Goal: Check status: Check status

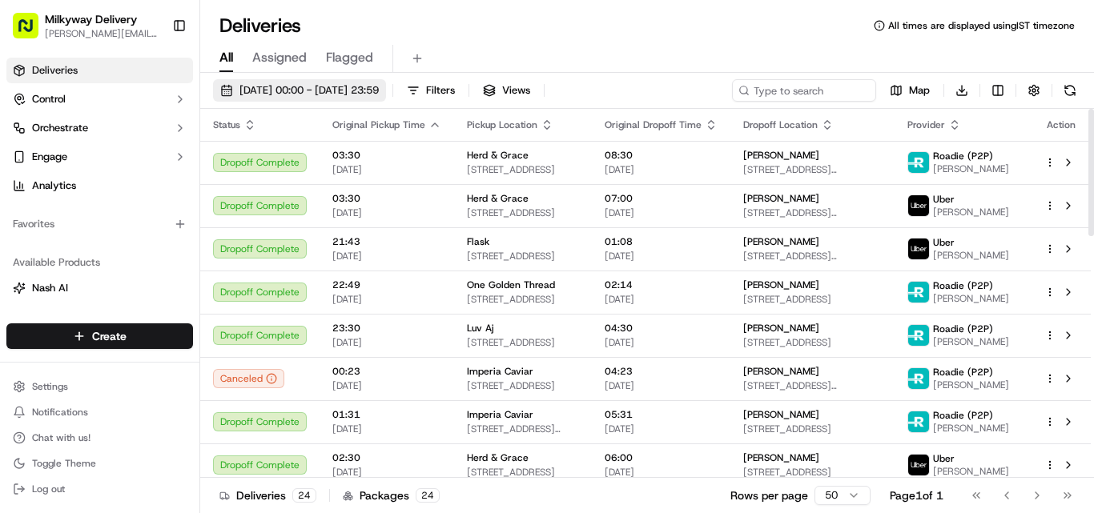
click at [362, 82] on button "[DATE] 00:00 - [DATE] 23:59" at bounding box center [299, 90] width 173 height 22
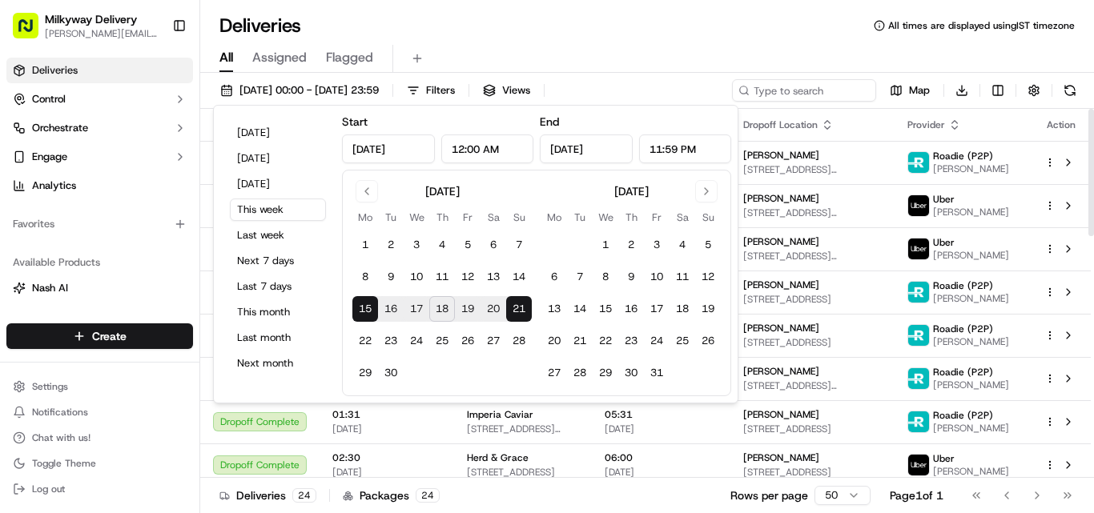
type input "[DATE]"
type input "12:00 AM"
type input "[DATE]"
type input "11:59 PM"
click at [420, 309] on button "17" at bounding box center [417, 309] width 26 height 26
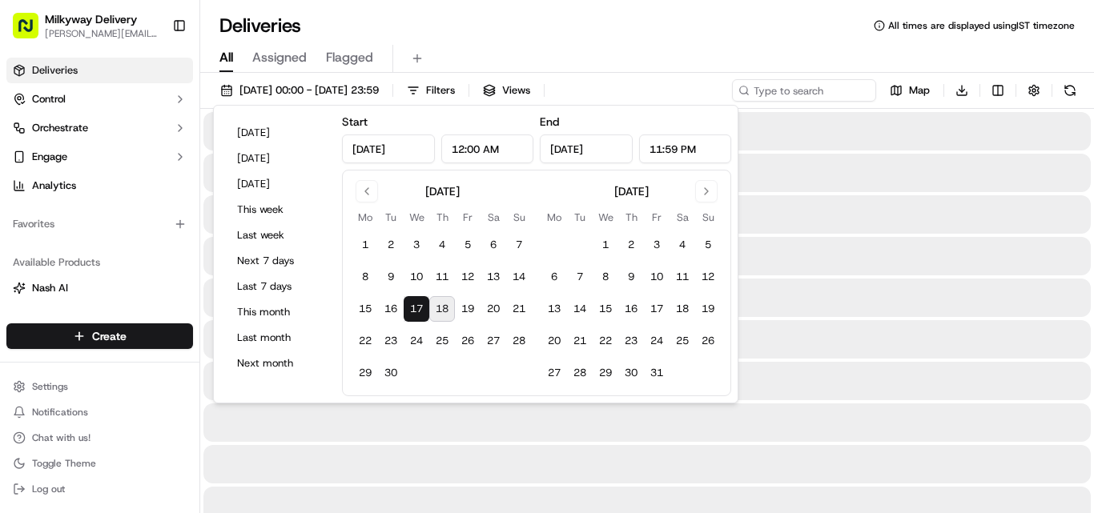
type input "[DATE]"
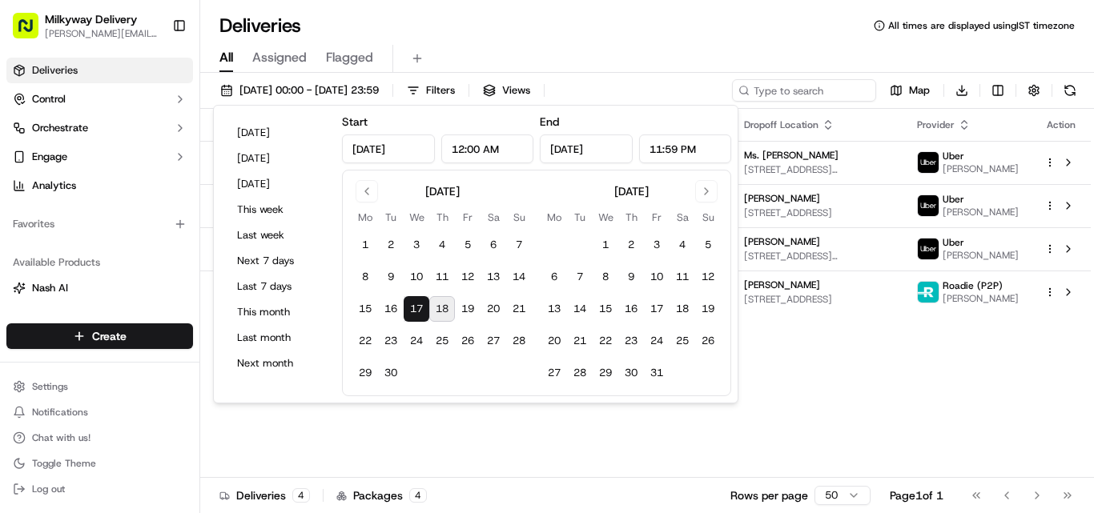
click at [444, 307] on button "18" at bounding box center [442, 309] width 26 height 26
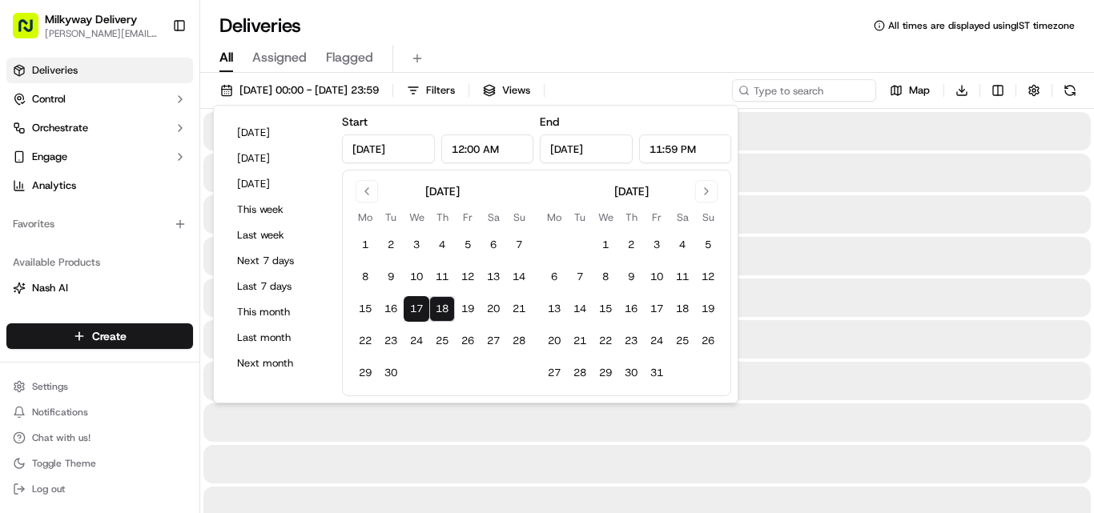
type input "[DATE]"
click at [771, 26] on div "Deliveries All times are displayed using IST timezone" at bounding box center [647, 26] width 894 height 26
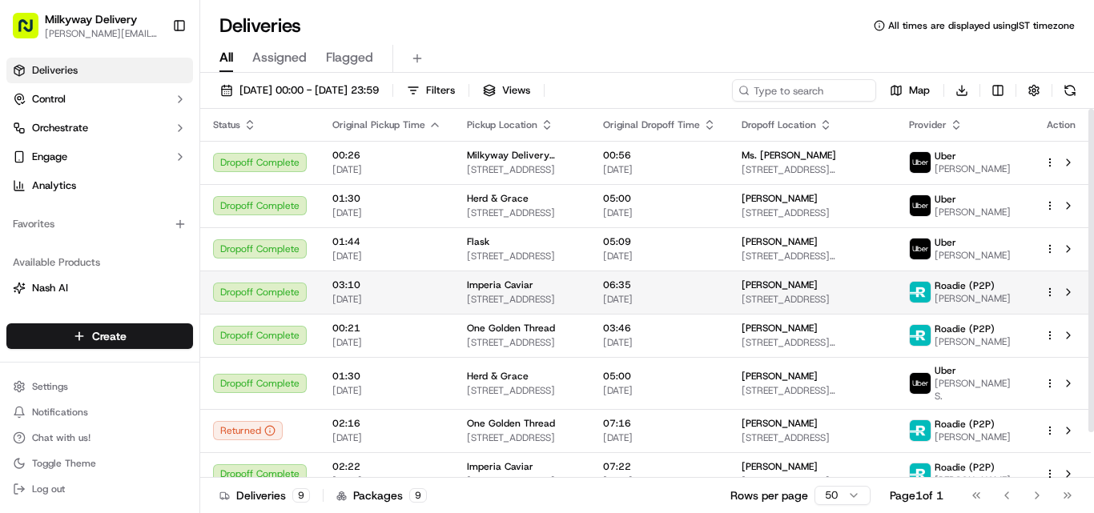
click at [500, 294] on span "[STREET_ADDRESS]" at bounding box center [522, 299] width 111 height 13
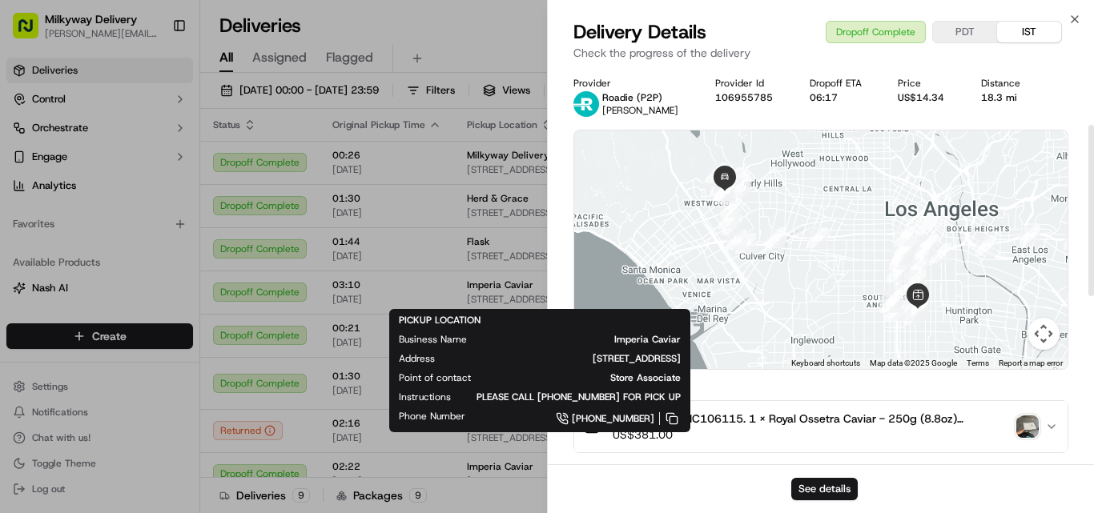
scroll to position [240, 0]
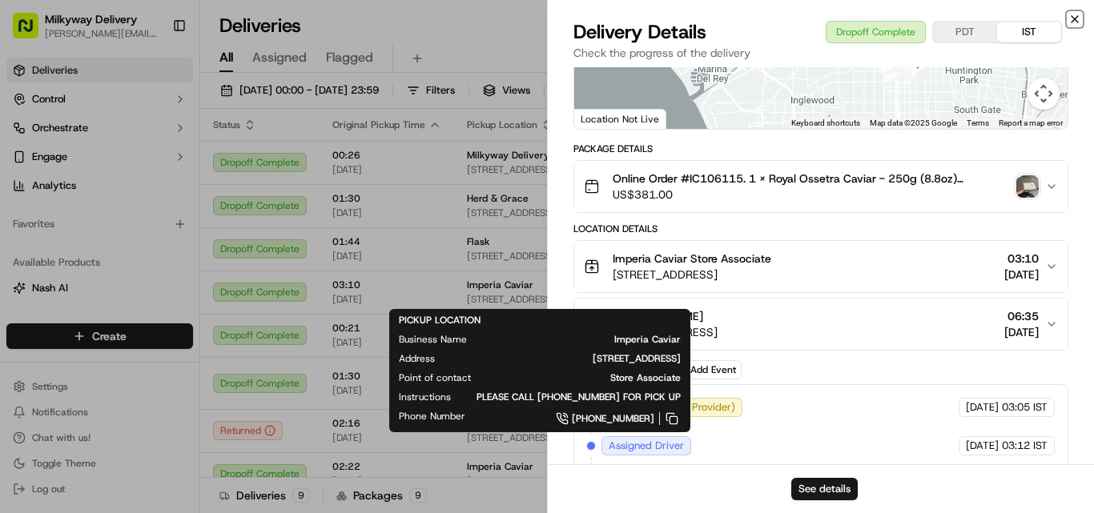
click at [1075, 14] on icon "button" at bounding box center [1074, 19] width 13 height 13
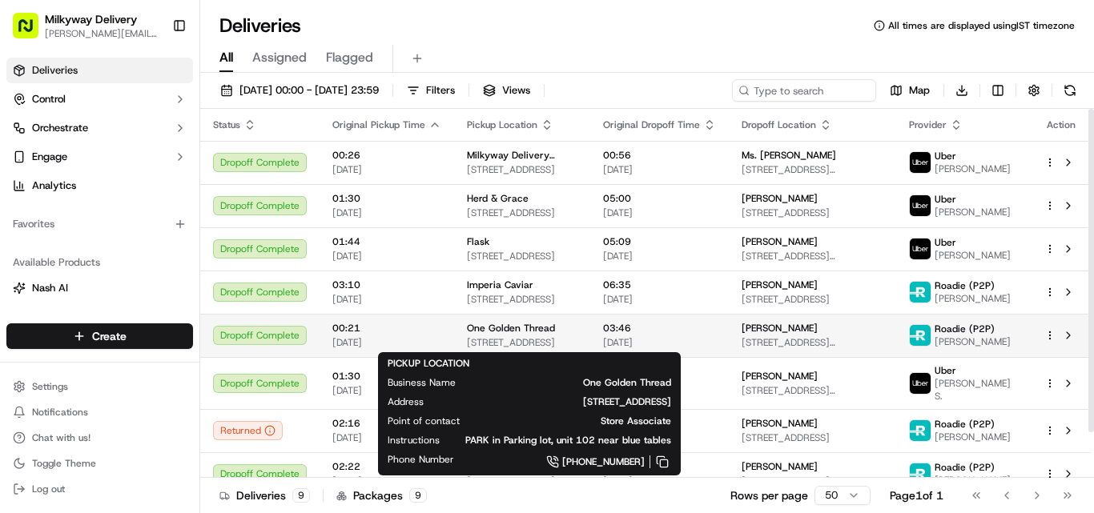
click at [536, 333] on span "One Golden Thread" at bounding box center [511, 328] width 88 height 13
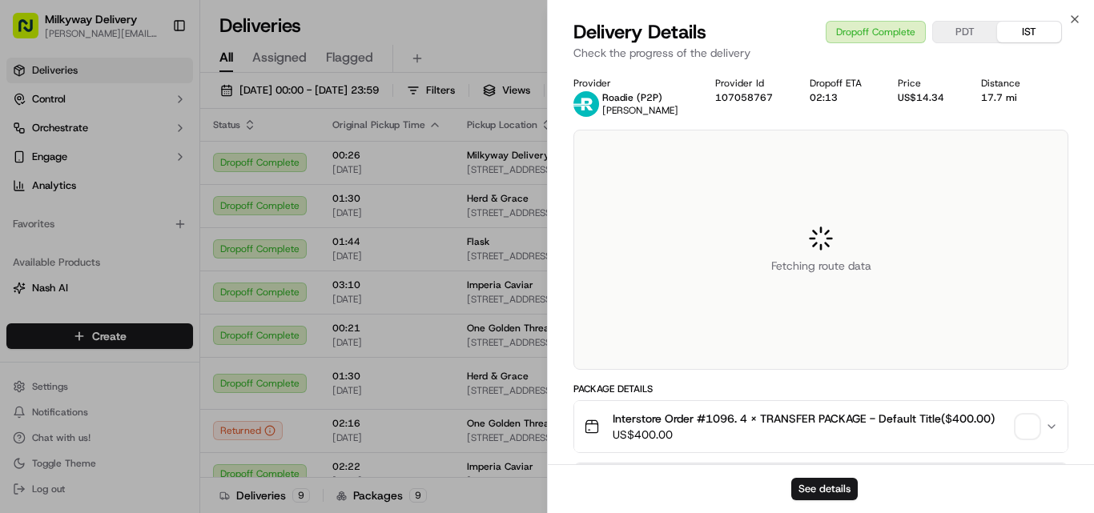
click at [714, 419] on span "Interstore Order #1096. 4 x TRANSFER PACKAGE - Default Title($400.00)" at bounding box center [804, 419] width 382 height 16
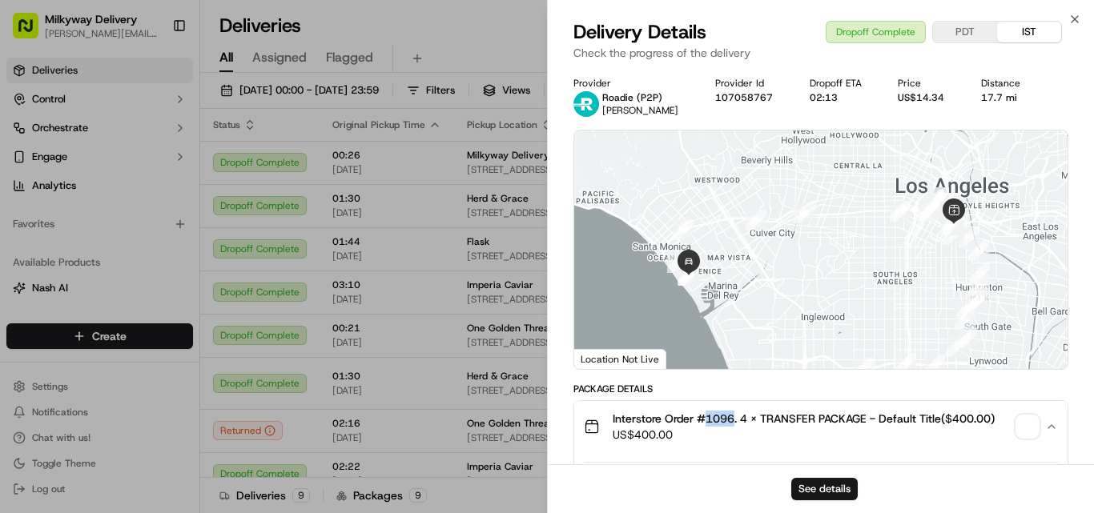
copy span "1096"
click at [1001, 96] on div "17.7 mi" at bounding box center [1006, 97] width 50 height 13
copy div "17.7 mi"
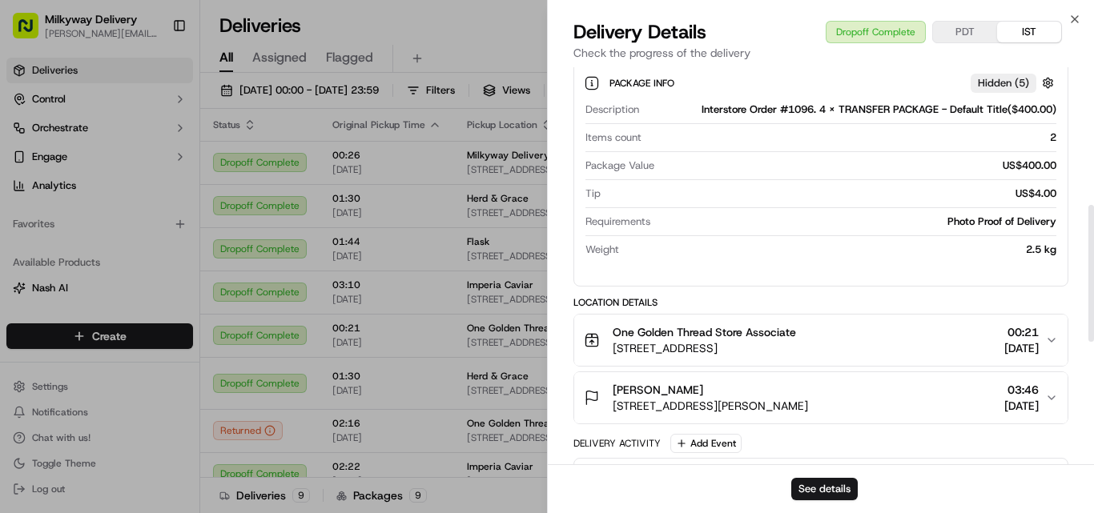
scroll to position [400, 0]
drag, startPoint x: 713, startPoint y: 333, endPoint x: 611, endPoint y: 334, distance: 102.5
click at [611, 334] on div "One Golden Thread Store Associate [STREET_ADDRESS]" at bounding box center [690, 340] width 212 height 32
copy span "One Golden Thread"
click at [1079, 15] on icon "button" at bounding box center [1074, 19] width 13 height 13
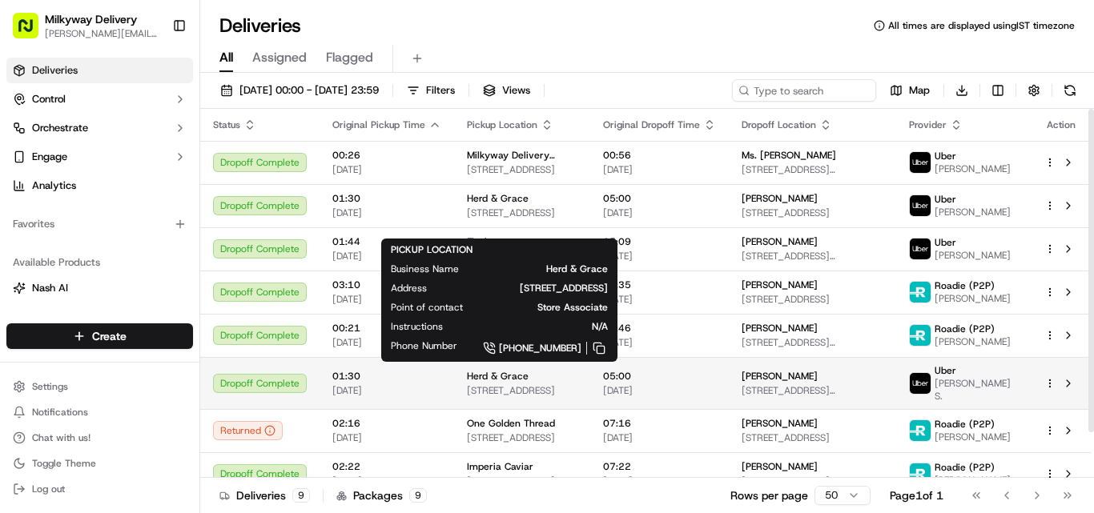
click at [520, 371] on span "Herd & Grace" at bounding box center [498, 376] width 62 height 13
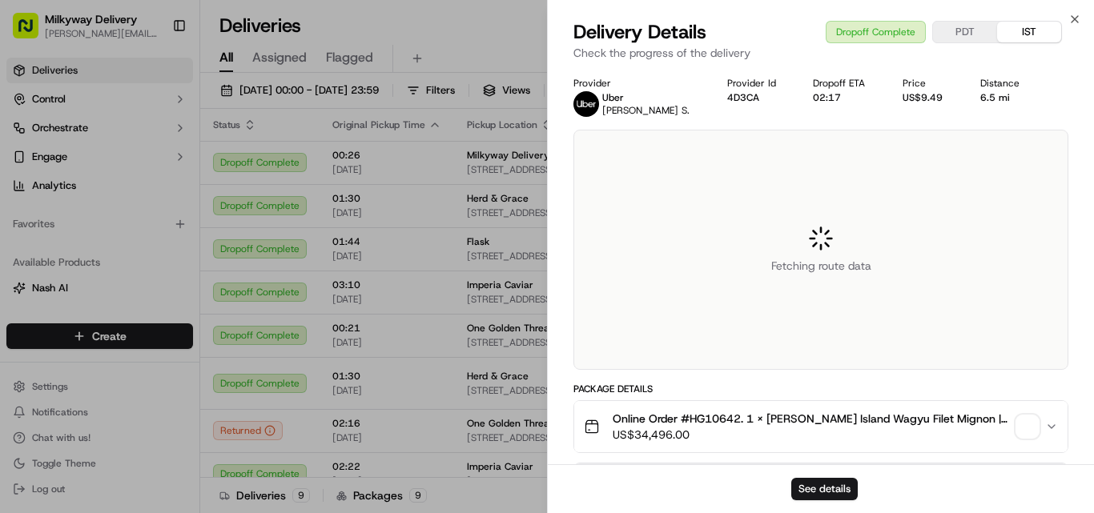
click at [719, 414] on span "Online Order #HG10642. 1 x [PERSON_NAME] Island Wagyu Filet Mignon | 8 oz($74.9…" at bounding box center [811, 419] width 397 height 16
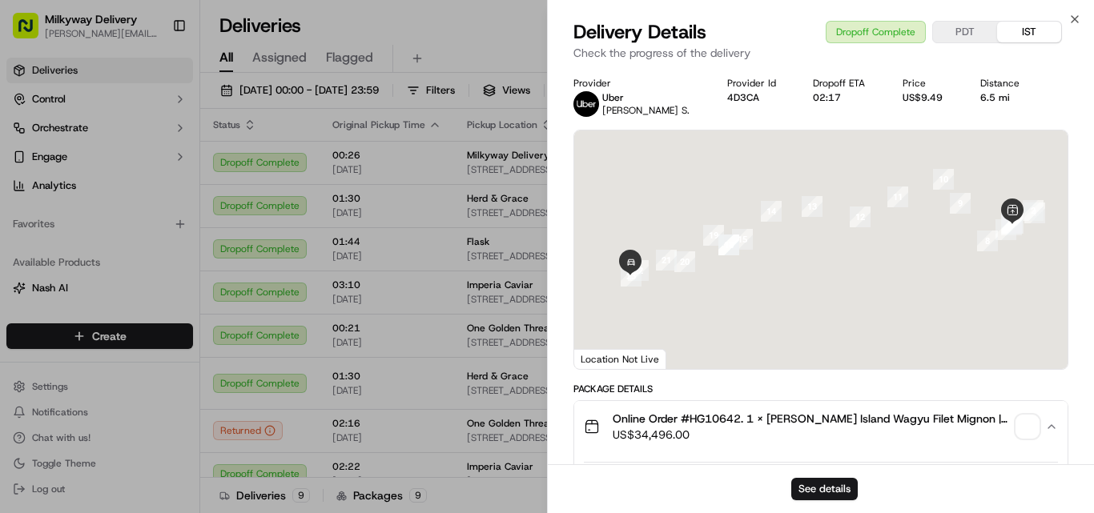
click at [719, 414] on span "Online Order #HG10642. 1 x [PERSON_NAME] Island Wagyu Filet Mignon | 8 oz($74.9…" at bounding box center [811, 419] width 397 height 16
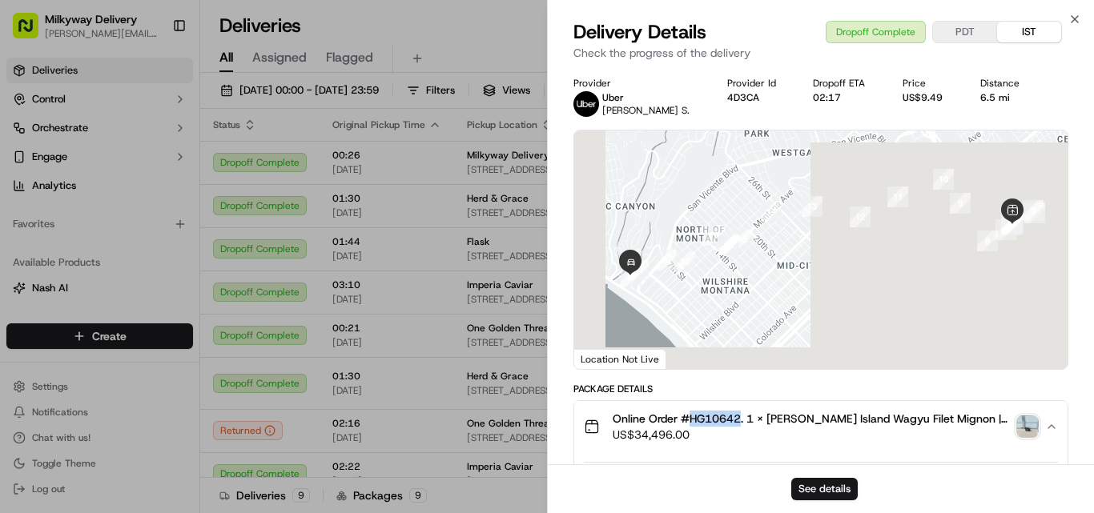
copy span "HG10642"
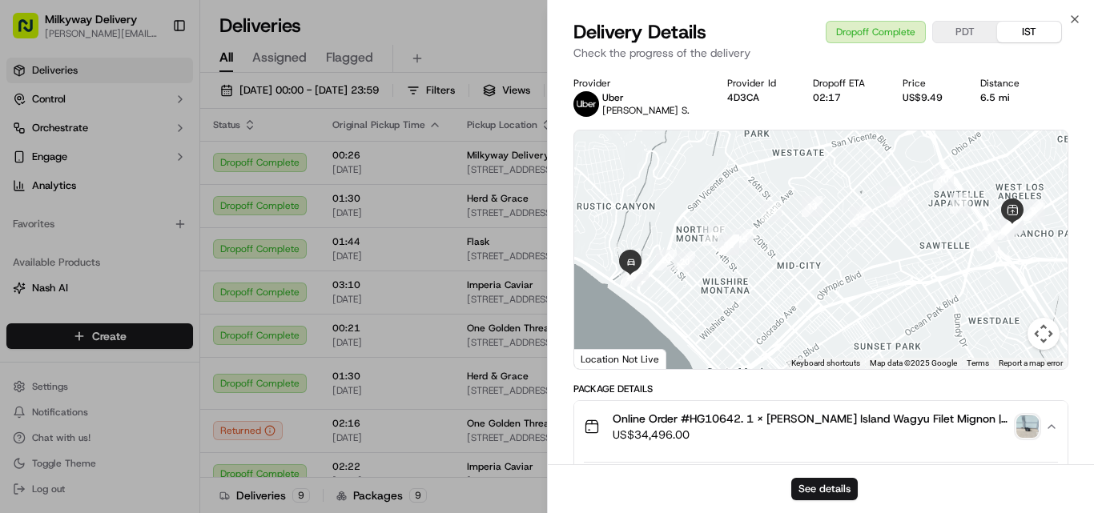
click at [993, 95] on div "6.5 mi" at bounding box center [1005, 97] width 51 height 13
copy div "6.5 mi"
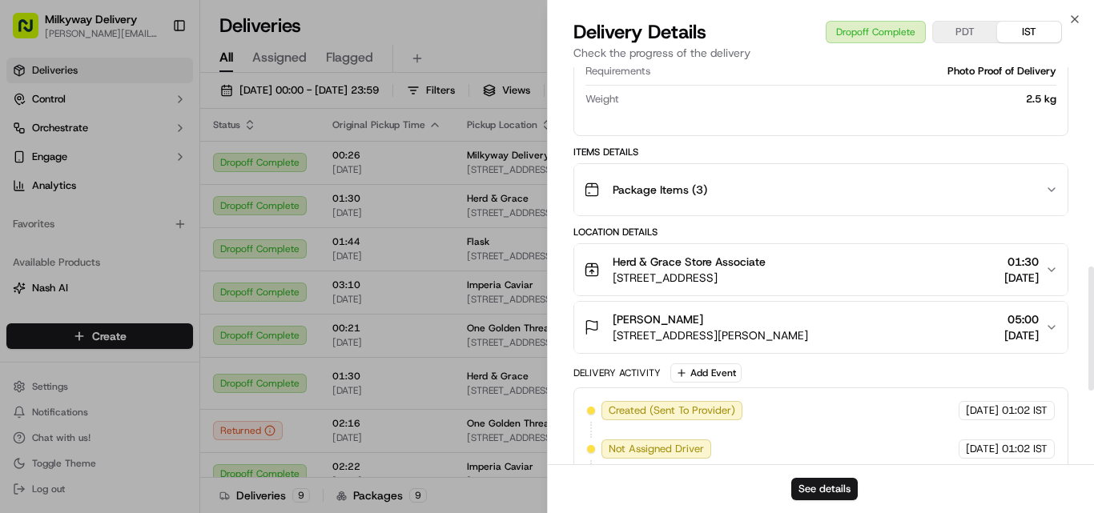
scroll to position [641, 0]
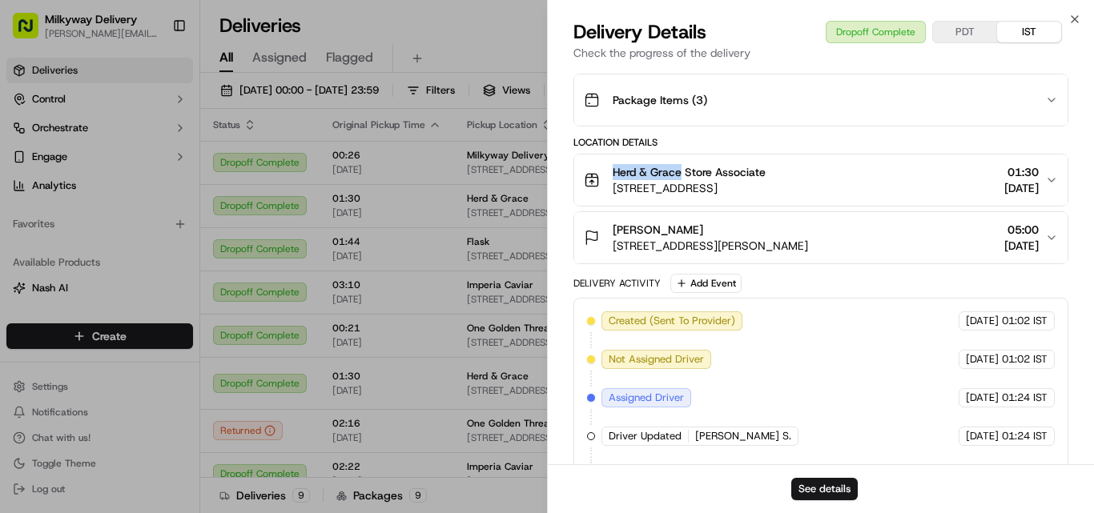
drag, startPoint x: 683, startPoint y: 172, endPoint x: 590, endPoint y: 172, distance: 92.9
click at [592, 171] on div "Herd & Grace Store Associate [STREET_ADDRESS]" at bounding box center [675, 180] width 182 height 32
copy span "Herd & Grace"
click at [1075, 15] on icon "button" at bounding box center [1074, 19] width 13 height 13
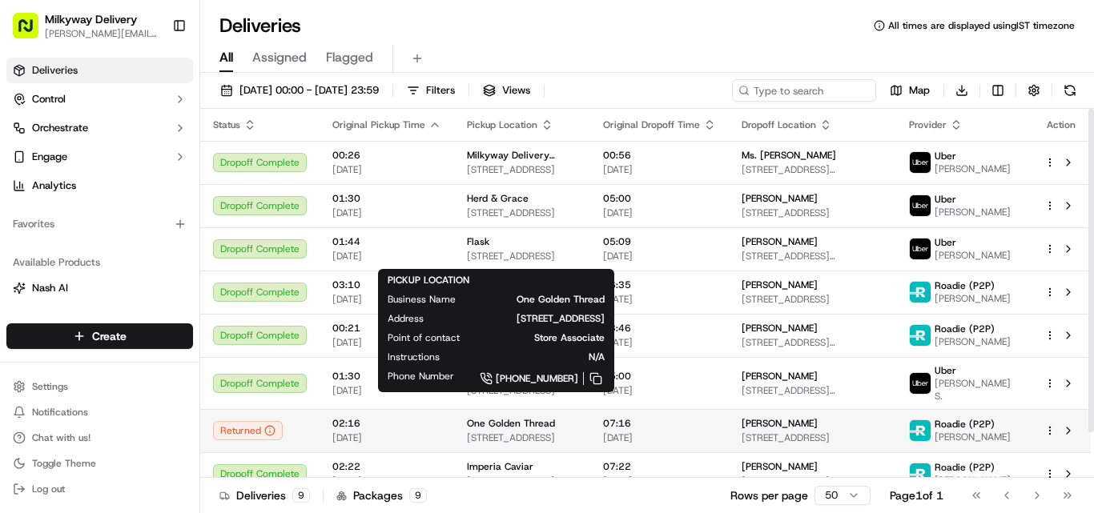
scroll to position [52, 0]
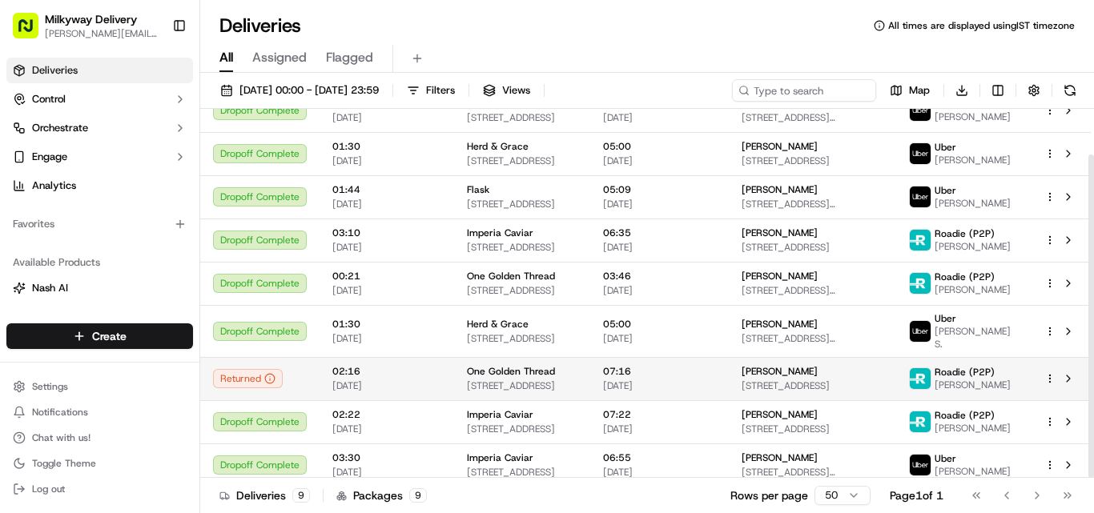
click at [496, 365] on span "One Golden Thread" at bounding box center [511, 371] width 88 height 13
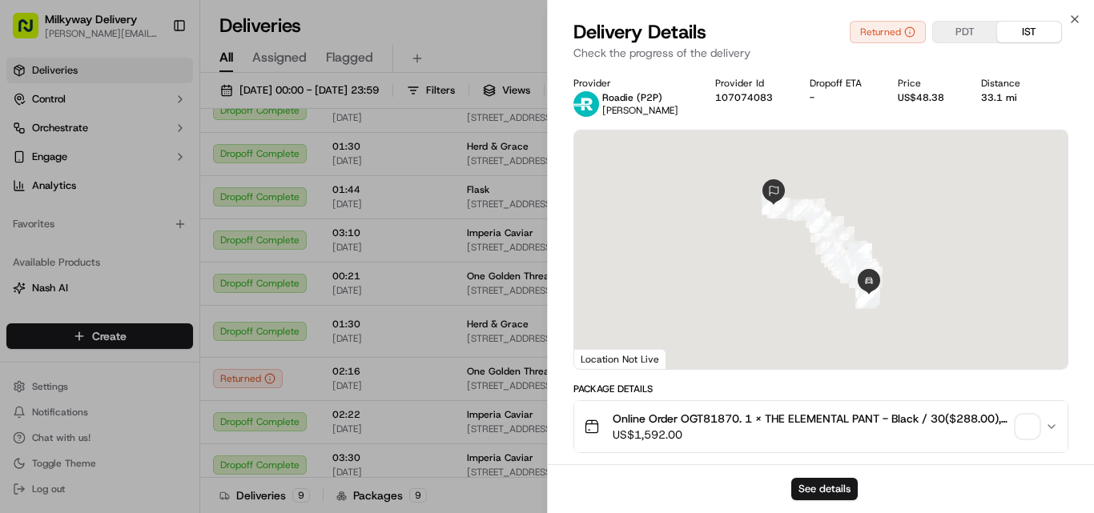
click at [718, 418] on span "Online Order OGT81870. 1 x THE ELEMENTAL PANT - Black / 30($288.00), 1 x YOGO M…" at bounding box center [811, 419] width 397 height 16
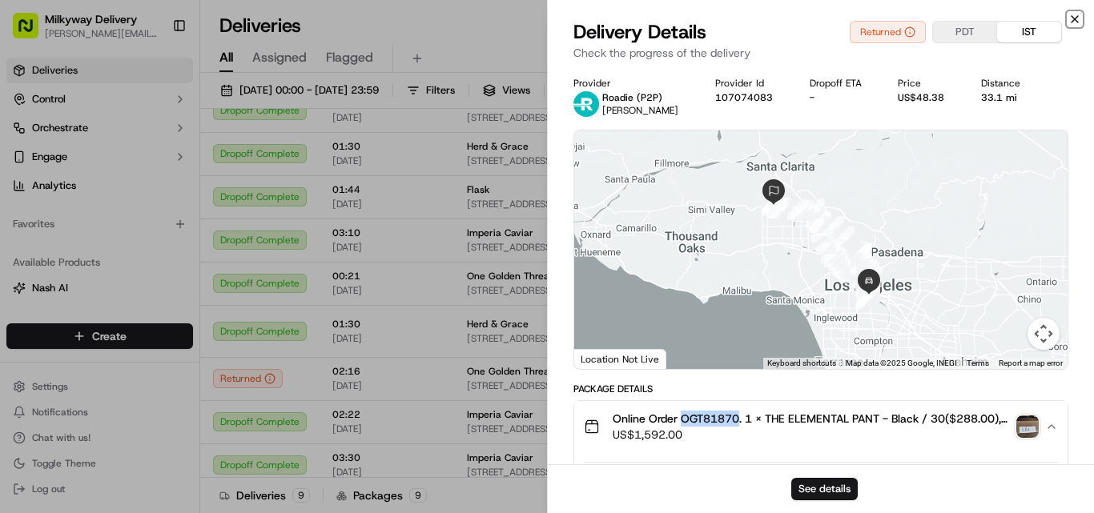
click at [1078, 20] on icon "button" at bounding box center [1074, 19] width 13 height 13
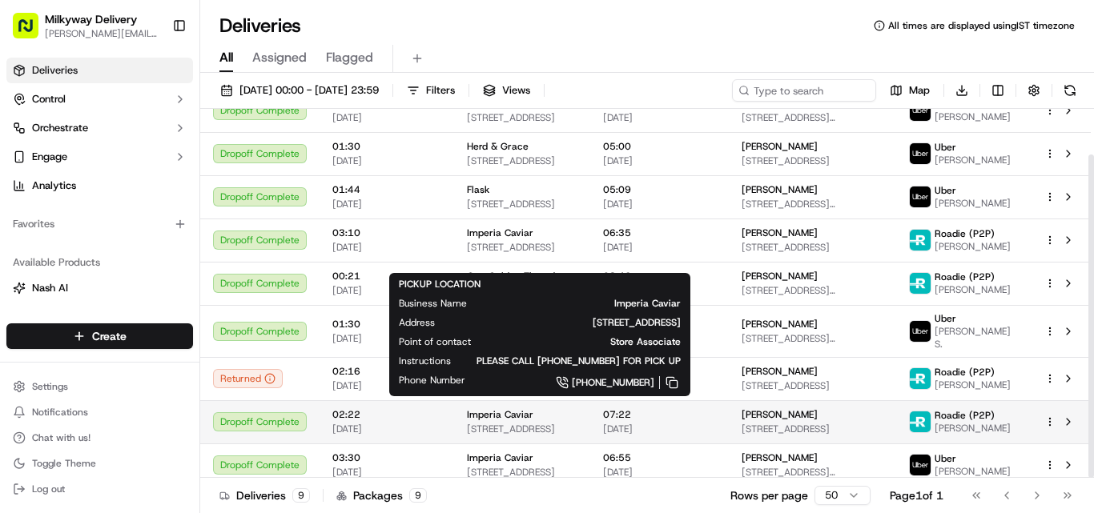
click at [500, 411] on span "Imperia Caviar" at bounding box center [500, 414] width 66 height 13
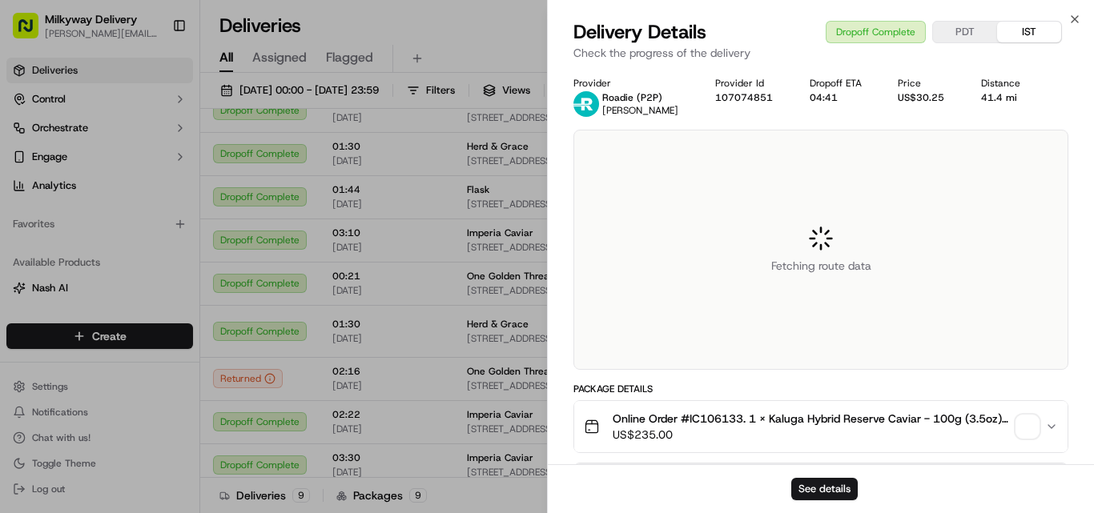
click at [713, 415] on span "Online Order #IC106133. 1 x Kaluga Hybrid Reserve Caviar - 100g (3.5oz) <br>+ 3…" at bounding box center [811, 419] width 397 height 16
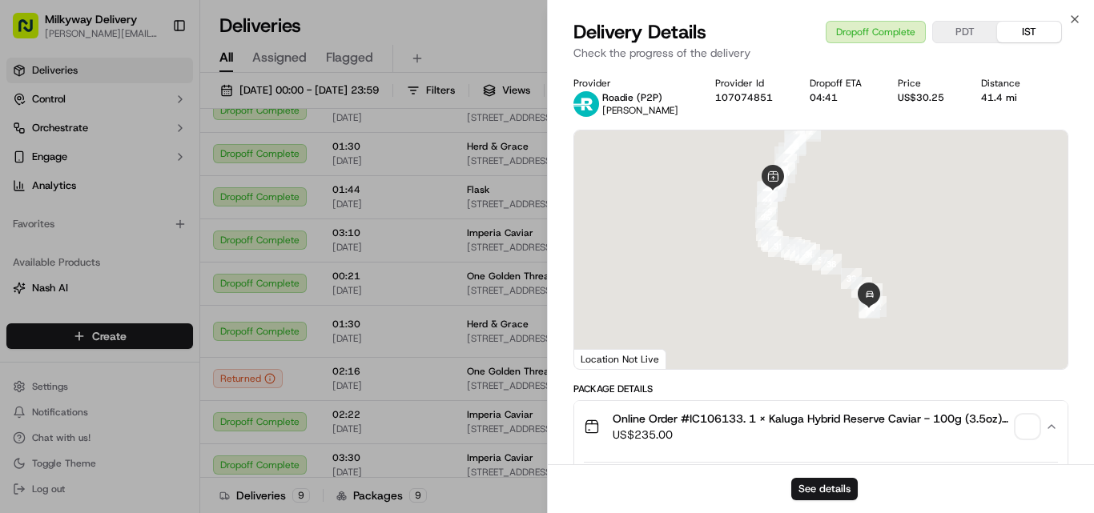
click at [713, 415] on span "Online Order #IC106133. 1 x Kaluga Hybrid Reserve Caviar - 100g (3.5oz) <br>+ 3…" at bounding box center [811, 419] width 397 height 16
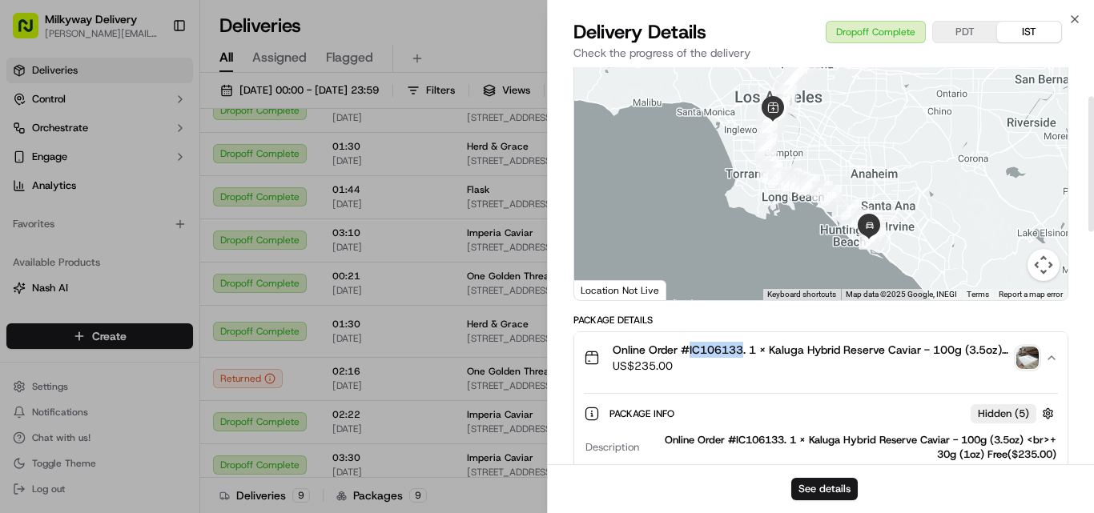
scroll to position [0, 0]
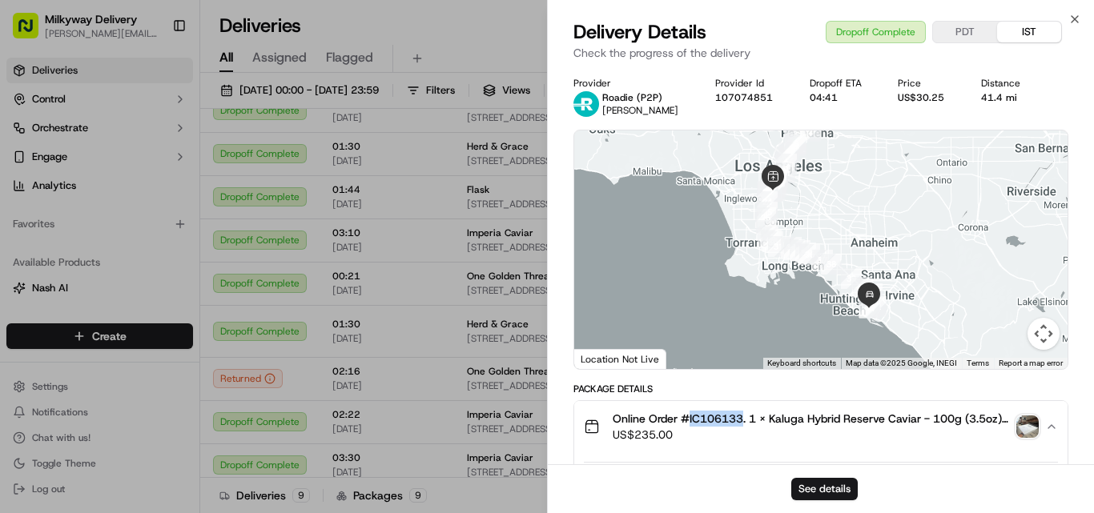
copy span "IC106133"
click at [997, 99] on div "41.4 mi" at bounding box center [1006, 97] width 50 height 13
copy div "41.4 mi"
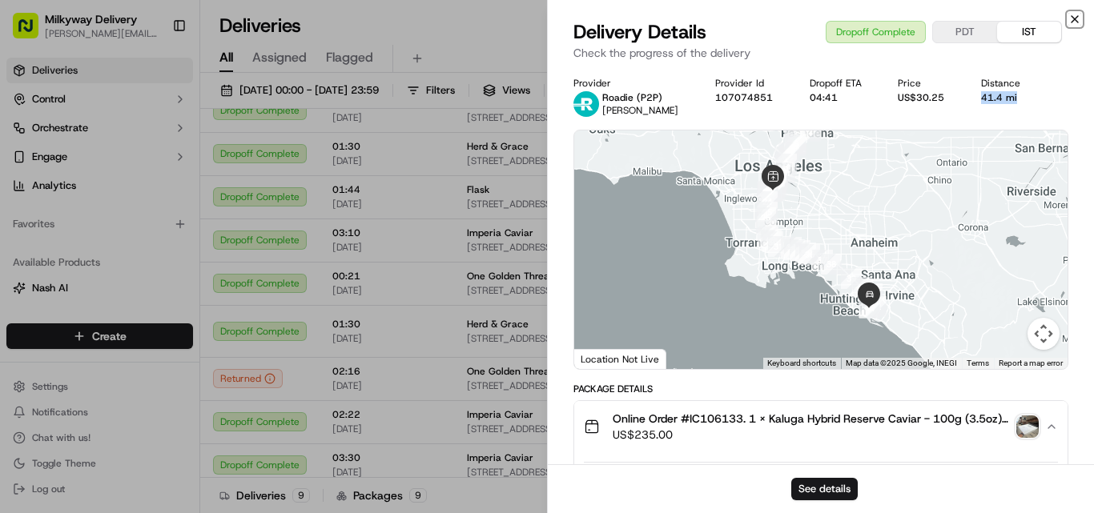
click at [1072, 17] on icon "button" at bounding box center [1074, 19] width 6 height 6
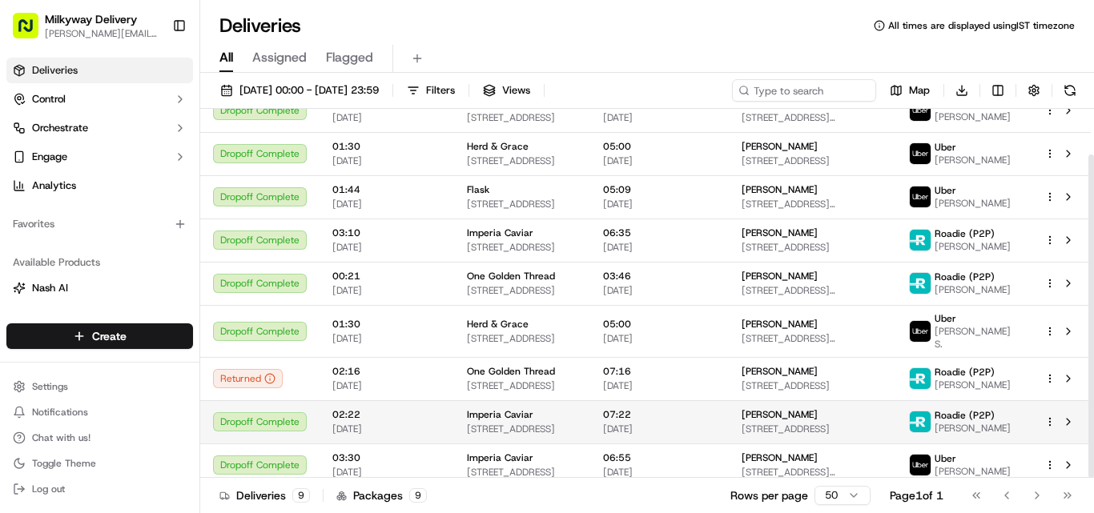
click at [516, 408] on span "Imperia Caviar" at bounding box center [500, 414] width 66 height 13
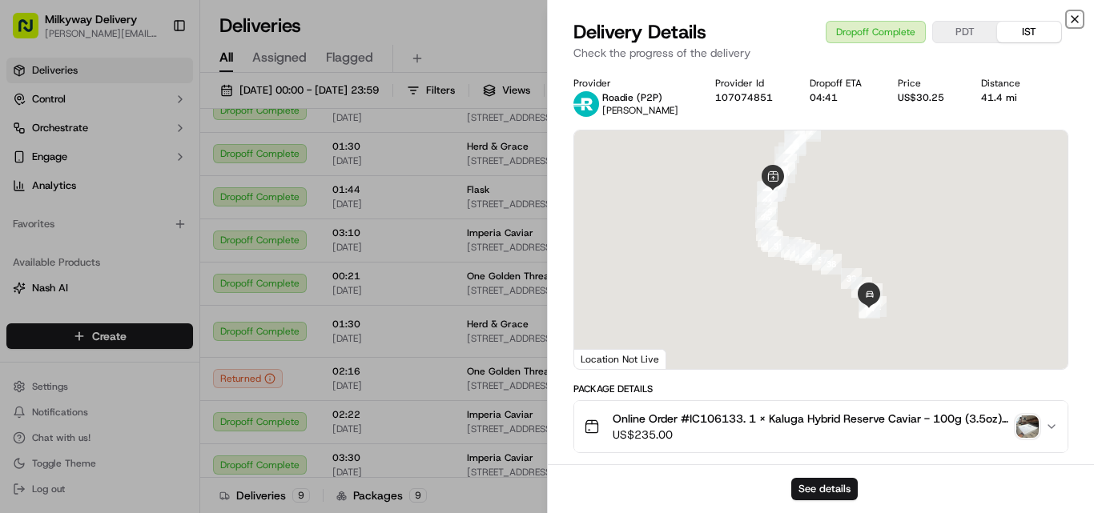
click at [1078, 21] on icon "button" at bounding box center [1074, 19] width 13 height 13
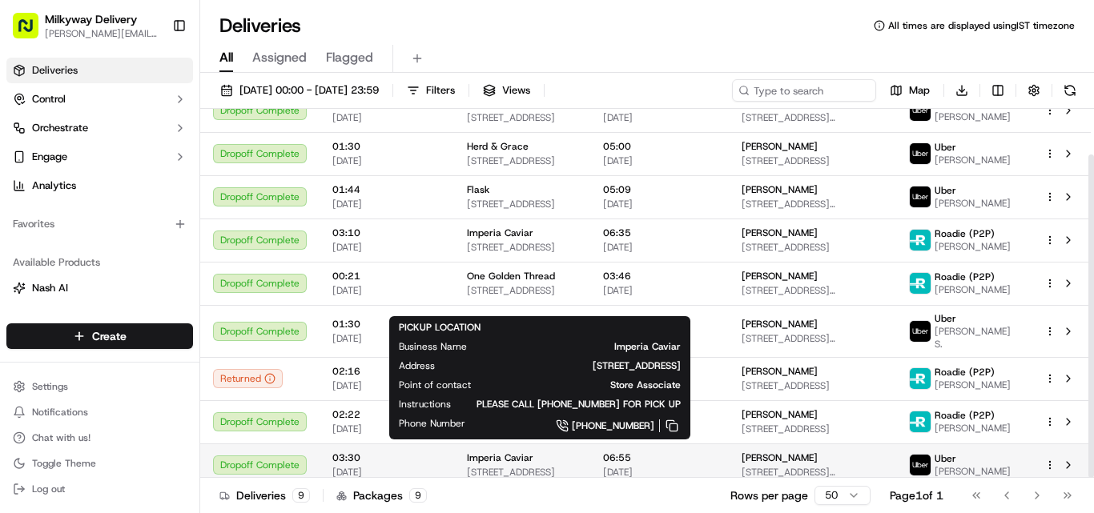
click at [514, 452] on span "Imperia Caviar" at bounding box center [500, 458] width 66 height 13
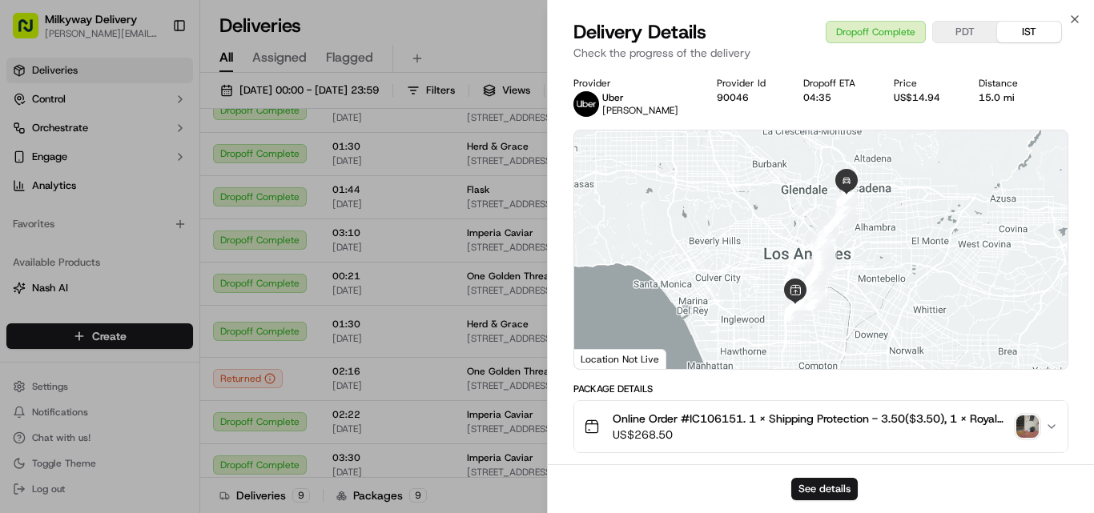
click at [710, 412] on span "Online Order #IC106151. 1 x Shipping Protection - 3.50($3.50), 1 x Royal Ossetr…" at bounding box center [811, 419] width 397 height 16
copy span "IC106151"
click at [987, 98] on div "15.0 mi" at bounding box center [1005, 97] width 52 height 13
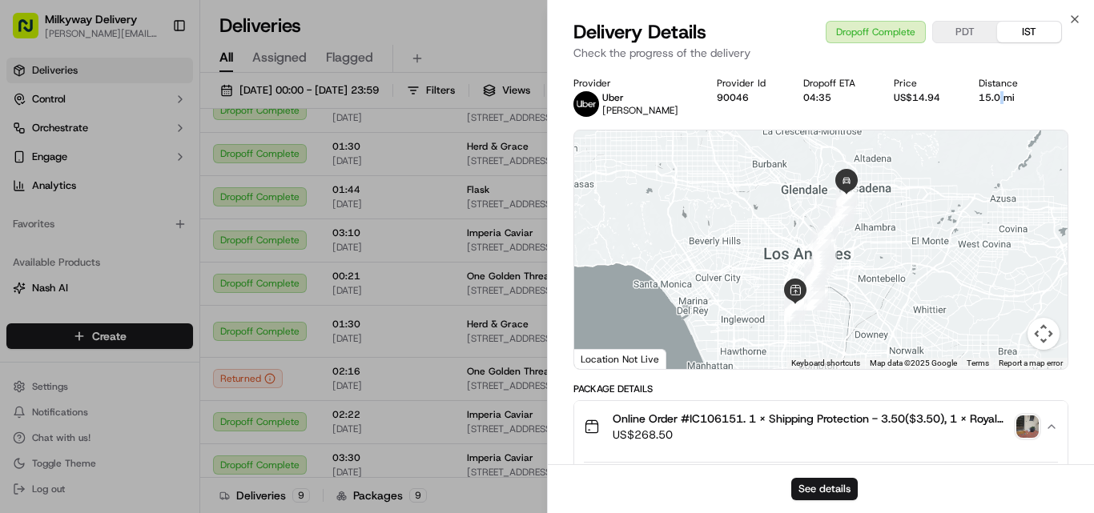
click at [986, 94] on div "15.0 mi" at bounding box center [1005, 97] width 52 height 13
click at [979, 94] on div "15.0 mi" at bounding box center [1005, 97] width 52 height 13
copy div "15.0 mi"
